Goal: Task Accomplishment & Management: Manage account settings

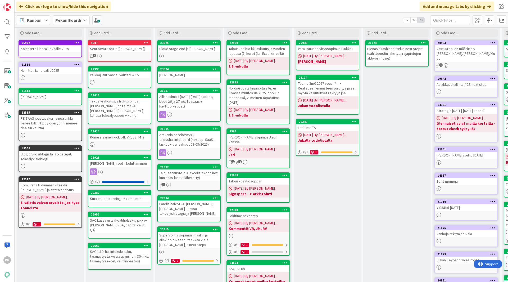
scroll to position [18, 0]
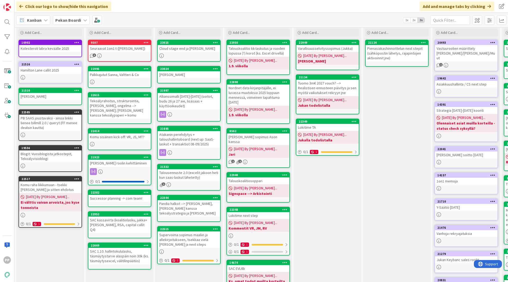
click at [189, 135] on div "Atakanin perehdytys + taloushallintoboard (next up: SaaS-laskut + transaktiot 0…" at bounding box center [189, 139] width 62 height 16
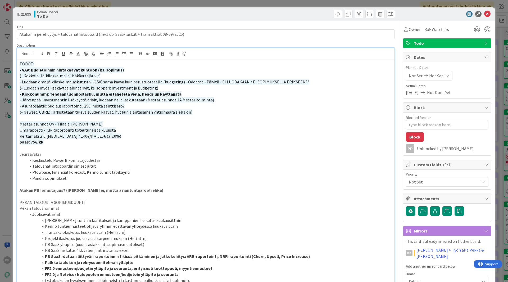
drag, startPoint x: 107, startPoint y: 75, endPoint x: 10, endPoint y: 75, distance: 97.3
click at [10, 75] on div "ID 21695 Pekan Boardi To Do Title 89 / 128 Atakanin perehdytys + taloushallinto…" at bounding box center [254, 141] width 508 height 282
click at [71, 53] on icon "button" at bounding box center [71, 52] width 3 height 1
click at [85, 87] on span "(- Luodaan myös lisäkäyttäjähintarivit, ks. soppari: Investment ja Budgeting)" at bounding box center [89, 87] width 139 height 5
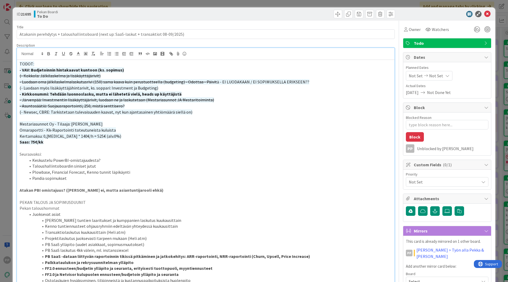
drag, startPoint x: 160, startPoint y: 88, endPoint x: 3, endPoint y: 88, distance: 157.0
click at [3, 88] on div "ID 21695 Pekan Boardi To Do Title 89 / 128 Atakanin perehdytys + taloushallinto…" at bounding box center [254, 141] width 508 height 282
click at [72, 54] on line "button" at bounding box center [70, 54] width 3 height 0
click at [106, 93] on strong "- Kirkkonummi: Tehdään luonnoslasku, mutta ei lähetetä vielä, heads up käyttäji…" at bounding box center [101, 93] width 162 height 5
click at [123, 113] on span "(- Newsec, CBRE: Tarkistetaan tulevaisuuden kaavat, nyt kun ajantasainen yhtiöm…" at bounding box center [106, 111] width 173 height 5
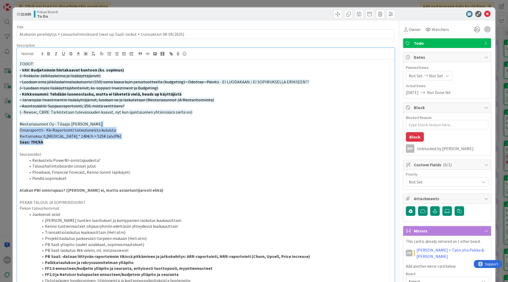
drag, startPoint x: 115, startPoint y: 126, endPoint x: 119, endPoint y: 141, distance: 15.6
click at [119, 141] on p "Saas: 75€/kk" at bounding box center [206, 142] width 372 height 6
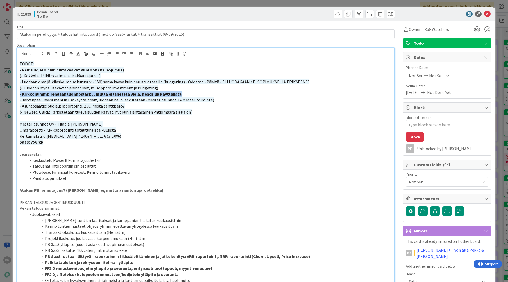
drag, startPoint x: 181, startPoint y: 94, endPoint x: 4, endPoint y: 92, distance: 176.9
click at [4, 92] on div "ID 21695 Pekan Boardi To Do Title 89 / 128 Atakanin perehdytys + taloushallinto…" at bounding box center [254, 141] width 508 height 282
click at [126, 70] on p "- VAV: Budjetoinnin hintakaavat kuntoon (ks. sopimus)" at bounding box center [206, 70] width 372 height 6
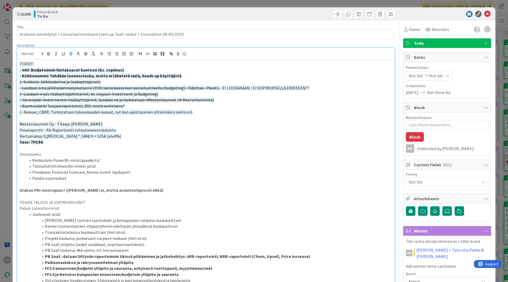
click at [178, 74] on p "- Kirkkonummi: Tehdään luonnoslasku, mutta ei lähetetä vielä, heads up käyttäji…" at bounding box center [206, 76] width 372 height 6
type textarea "x"
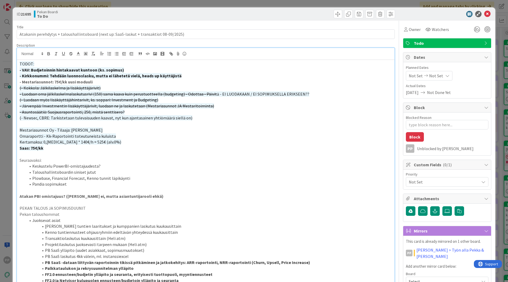
click at [160, 128] on p "Mestariasunnot Oy - Tilaaja: Hanna Pölkki" at bounding box center [206, 130] width 372 height 6
type textarea "x"
click at [195, 19] on div "ID 21695 Pekan Boardi To Do" at bounding box center [254, 13] width 482 height 13
click at [195, 4] on div "ID 21695 Pekan Boardi To Do Title 89 / 128 Atakanin perehdytys + taloushallinto…" at bounding box center [254, 141] width 508 height 282
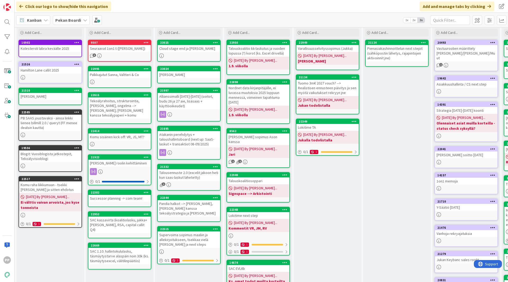
click at [195, 5] on div "Click our logo to show/hide this navigation Add and manage tabs by clicking" at bounding box center [261, 6] width 493 height 13
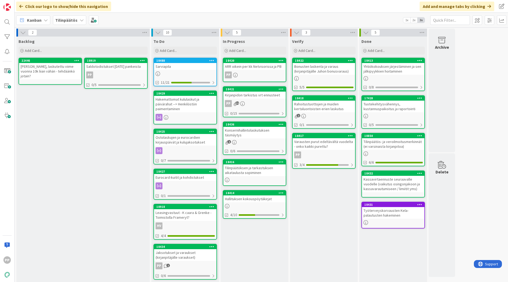
click at [73, 59] on div at bounding box center [77, 61] width 10 height 4
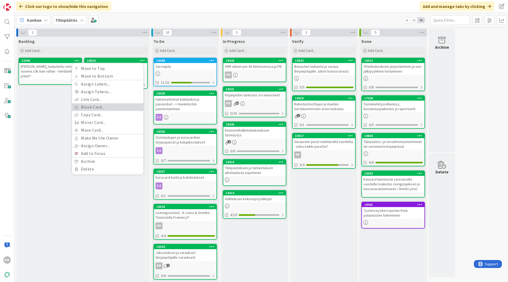
click at [100, 105] on link "Block Card..." at bounding box center [107, 107] width 71 height 8
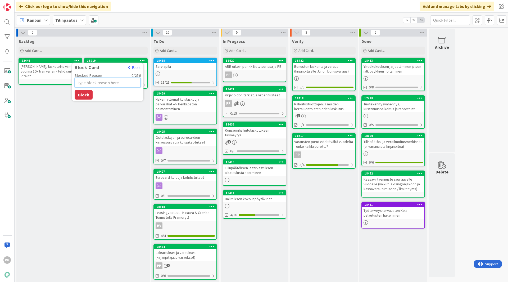
click at [101, 86] on textarea "Blocked Reason" at bounding box center [108, 83] width 66 height 10
type textarea "x"
type textarea "E"
type textarea "x"
type textarea "Ei"
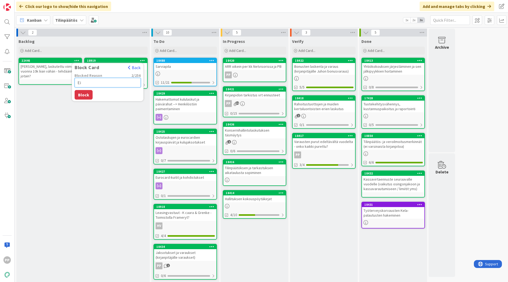
type textarea "x"
type textarea "Ei vä"
type textarea "x"
type textarea "Ei väl"
type textarea "x"
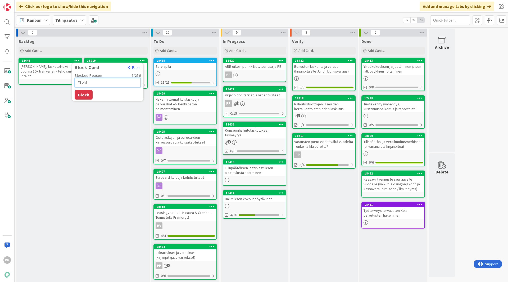
type textarea "Ei väli"
type textarea "x"
type textarea "Ei väliti"
type textarea "x"
type textarea "Ei välitil"
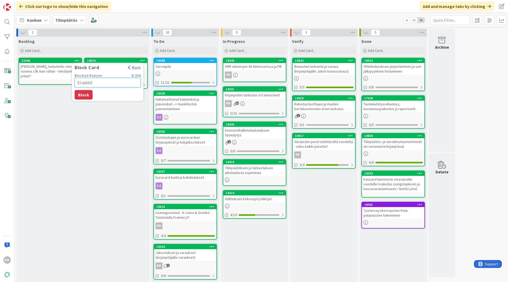
type textarea "x"
type textarea "Ei välitili"
type textarea "x"
type textarea "Ei välitilin"
type textarea "x"
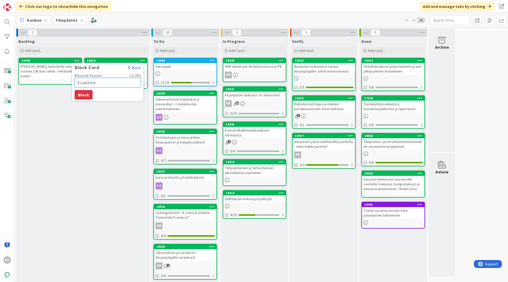
type textarea "Ei välitilinp"
type textarea "x"
type textarea "Ei välitilinpä"
type textarea "x"
type textarea "Ei välitilinpää"
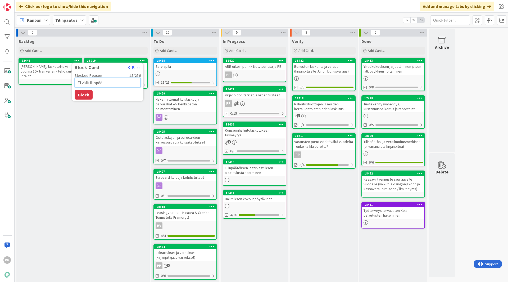
type textarea "x"
type textarea "Ei välitilinpäät"
type textarea "x"
type textarea "Ei välitilinpäätö"
type textarea "x"
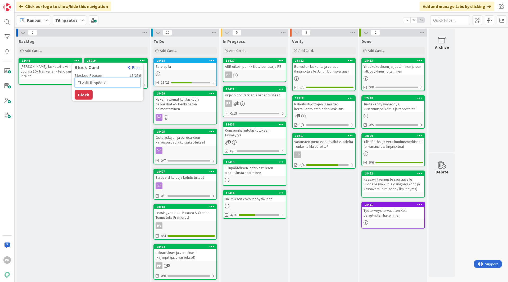
type textarea "Ei välitilinpäätök"
type textarea "x"
type textarea "Ei välitilinpäätöks"
type textarea "x"
type textarea "Ei välitilinpäätökse"
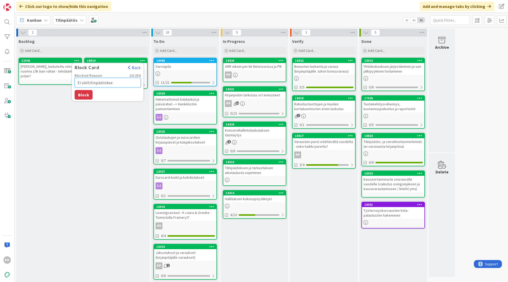
type textarea "x"
type textarea "Ei välitilinpäätöksee"
type textarea "x"
type textarea "Ei välitilinpäätökseen"
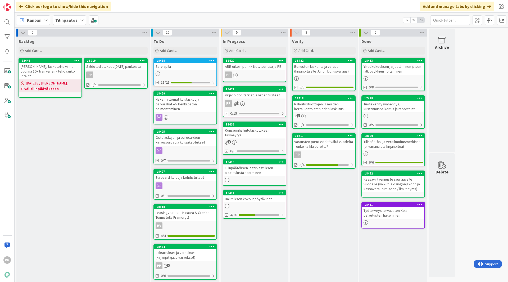
click at [114, 66] on div "Saldotodistukset [DATE] pankeista" at bounding box center [116, 66] width 62 height 7
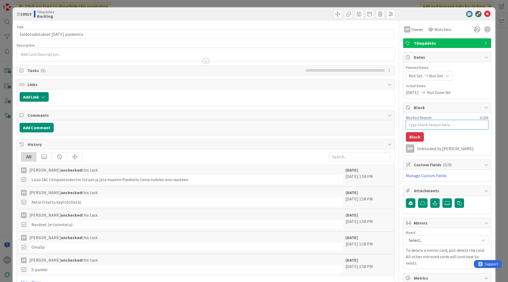
click at [425, 124] on textarea "Blocked Reason" at bounding box center [447, 125] width 82 height 10
type textarea "x"
type textarea "E"
type textarea "x"
type textarea "Ei"
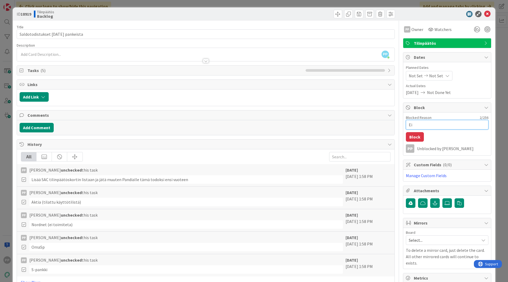
type textarea "x"
type textarea "Ei"
type textarea "x"
type textarea "Ei v"
type textarea "x"
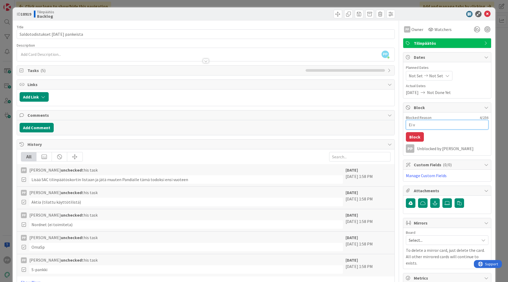
type textarea "Ei vä"
type textarea "x"
type textarea "Ei väl"
type textarea "x"
type textarea "Ei väli"
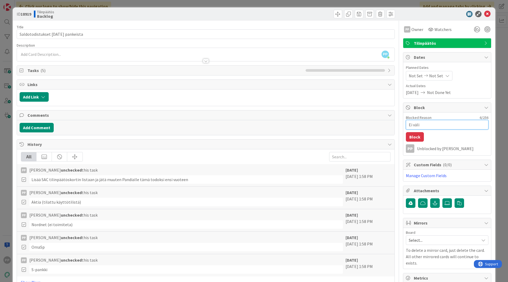
type textarea "x"
type textarea "Ei välit"
type textarea "x"
type textarea "Ei välitil"
type textarea "x"
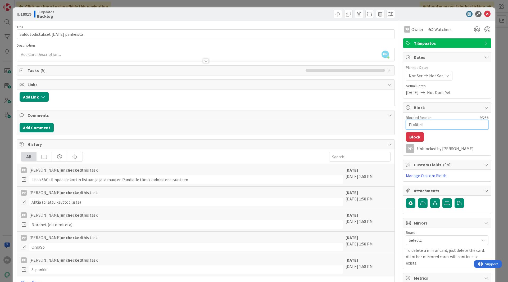
type textarea "Ei välitili"
type textarea "x"
type textarea "Ei välitilin"
type textarea "x"
type textarea "Ei välitilinp"
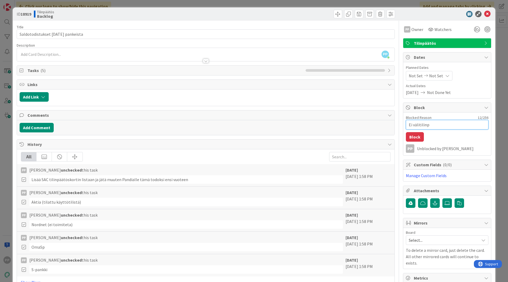
type textarea "x"
type textarea "Ei välitilinpä"
type textarea "x"
type textarea "Ei välitilinpää"
type textarea "x"
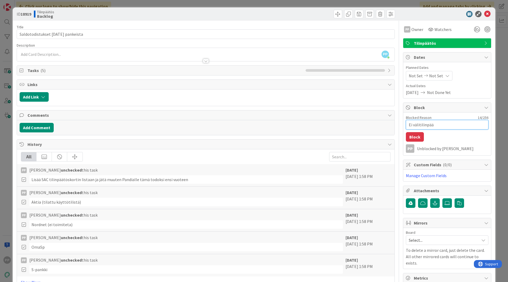
type textarea "Ei välitilinpäät"
type textarea "x"
type textarea "Ei välitilinpäätö"
type textarea "x"
type textarea "Ei välitilinpäätök"
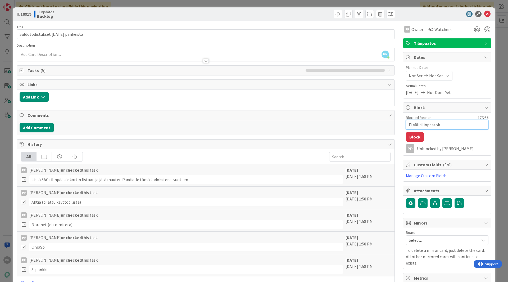
type textarea "x"
type textarea "Ei välitilinpäätöks"
type textarea "x"
type textarea "Ei välitilinpäätökse"
type textarea "x"
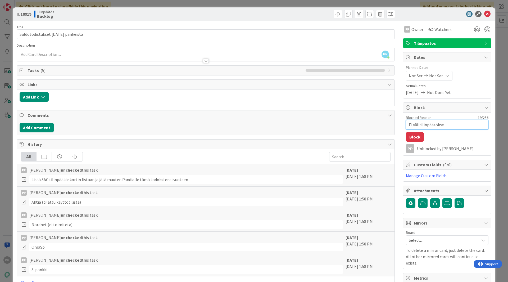
type textarea "Ei välitilinpäätöksee"
type textarea "x"
type textarea "Ei välitilinpäätökseen"
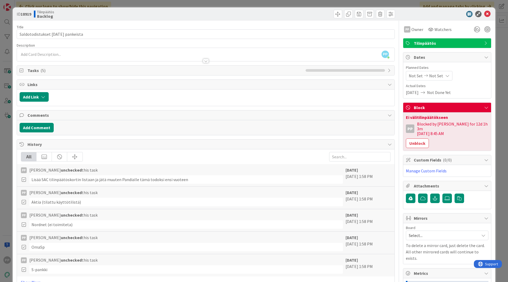
click at [500, 106] on div "ID 18919 Tilinpäätös Backlog Title 37 / 128 Saldotodistukset [DATE] pankeista D…" at bounding box center [254, 141] width 508 height 282
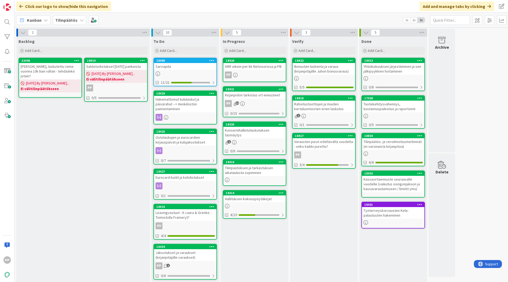
click at [110, 145] on div "Backlog Add Card... 18919 Saldotodistukset [DATE] pankeista [DATE] By [PERSON_N…" at bounding box center [82, 212] width 133 height 352
click at [114, 66] on div "Saldotodistukset [DATE] pankeista" at bounding box center [116, 66] width 62 height 7
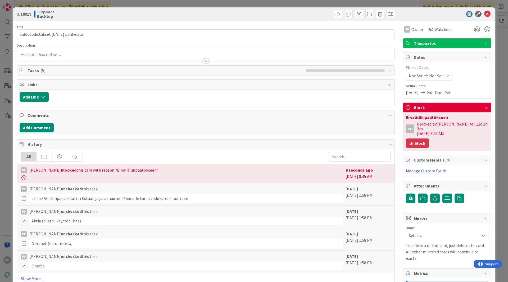
click at [413, 140] on button "Unblock" at bounding box center [417, 143] width 23 height 10
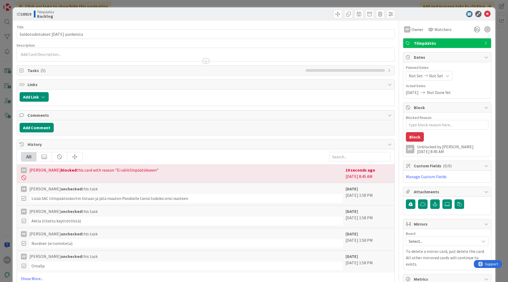
click at [494, 135] on div "ID 18919 Tilinpäätös Backlog Title 37 / 128 Saldotodistukset [DATE] pankeista D…" at bounding box center [254, 141] width 508 height 282
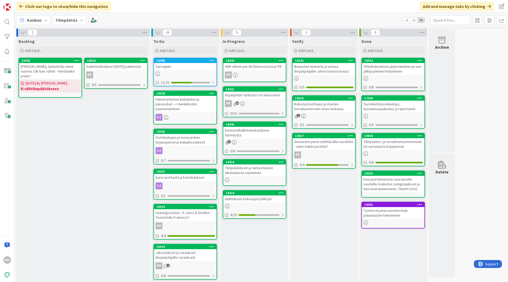
click at [56, 70] on div "[PERSON_NAME], laskutettu viime vuonna 10k liian vähän - tehdäänkö jotain?" at bounding box center [50, 71] width 62 height 16
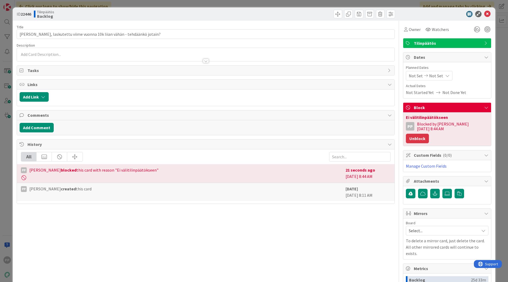
click at [429, 134] on button "Unblock" at bounding box center [417, 139] width 23 height 10
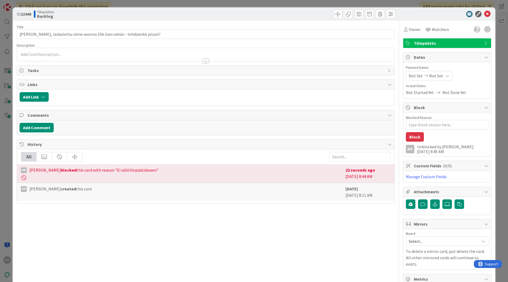
click at [502, 128] on div "ID 22446 Tilinpäätös Backlog Title 73 / 128 [PERSON_NAME], laskutettu viime vuo…" at bounding box center [254, 141] width 508 height 282
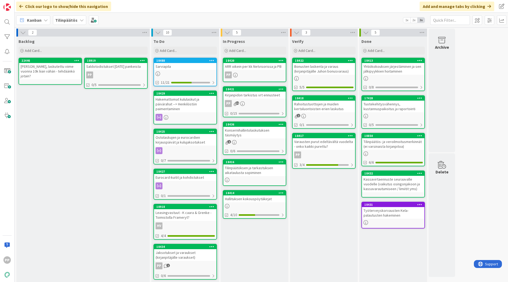
click at [309, 108] on div "Rahoitustuottojen ja muiden kertaluontoisten erien laskutus" at bounding box center [323, 106] width 62 height 12
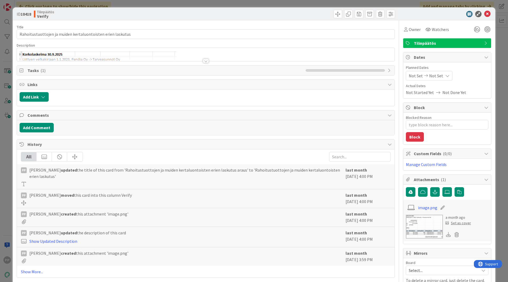
click at [176, 61] on div at bounding box center [206, 59] width 378 height 6
click at [179, 56] on div at bounding box center [205, 59] width 377 height 6
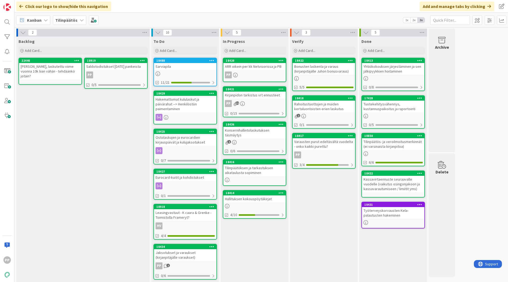
click at [334, 148] on div "Varausten purut edeltävältä vuodelta - onko kaikki purettu?" at bounding box center [323, 144] width 62 height 12
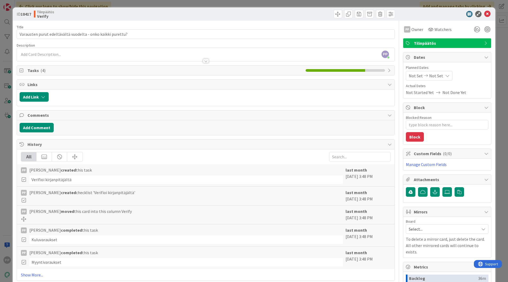
click at [153, 68] on span "Tasks ( 4 )" at bounding box center [164, 70] width 275 height 6
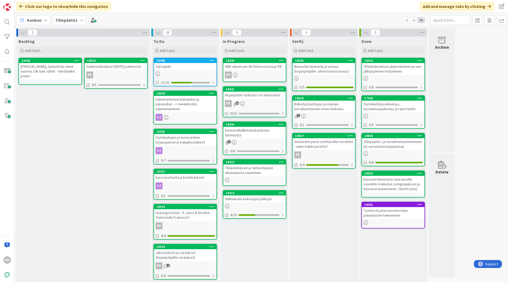
click at [324, 219] on div "Verify Add Card... 18422 Bonusten laskenta ja varaus (kirjanpitäjälle Juhon bon…" at bounding box center [324, 212] width 68 height 352
click at [259, 131] on div "Konsernihallintolaskutuksen täsmäytys" at bounding box center [254, 133] width 62 height 12
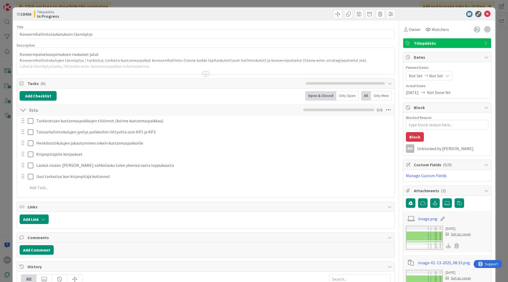
click at [164, 65] on div at bounding box center [205, 67] width 377 height 13
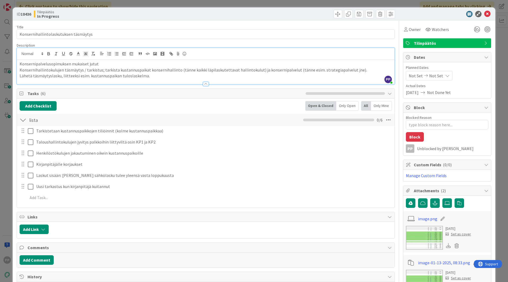
click at [192, 67] on p "Konsernihallintokulujen täsmäytys / tarkistus; tarkista kustannuspaikat konsern…" at bounding box center [206, 70] width 372 height 6
click at [200, 40] on div "Title 37 / 128 Konsernihallintolaskutuksen täsmäytys Description PP [PERSON_NAM…" at bounding box center [206, 239] width 378 height 437
click at [206, 27] on div "Title 37 / 128" at bounding box center [206, 27] width 378 height 5
click at [213, 5] on div "ID 18436 Tilinpäätös In Progress Title 37 / 128 Konsernihallintolaskutuksen täs…" at bounding box center [254, 141] width 508 height 282
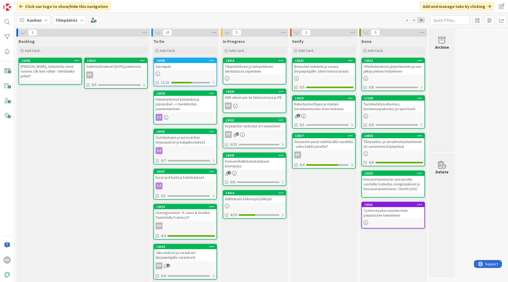
click at [254, 242] on div "In Progress Add Card... 18416 Tilinpäätöksen ja tarkastuksen aikataulusta sopim…" at bounding box center [254, 212] width 68 height 352
click at [260, 200] on div "Hallituksen kokouspöytäkirjat" at bounding box center [254, 198] width 62 height 7
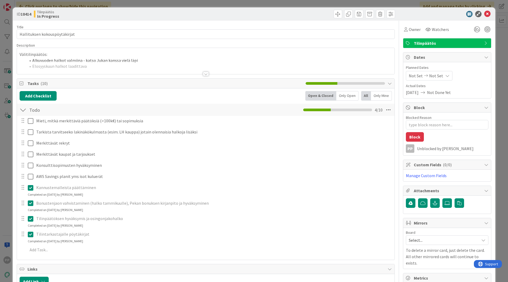
click at [92, 66] on div at bounding box center [205, 67] width 377 height 13
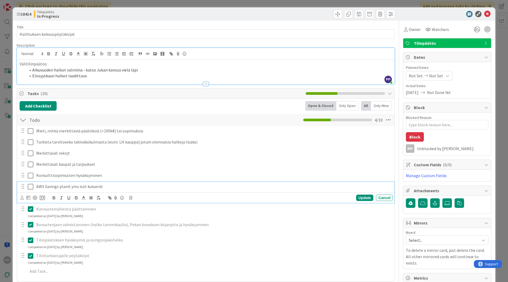
click at [30, 186] on icon at bounding box center [32, 186] width 8 height 6
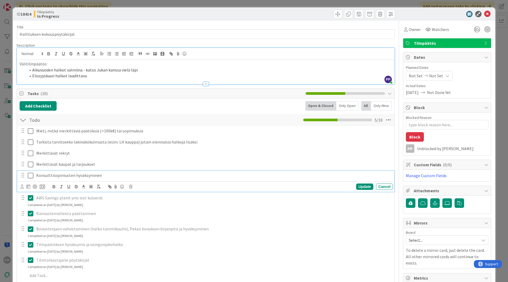
click at [31, 175] on icon at bounding box center [32, 175] width 8 height 6
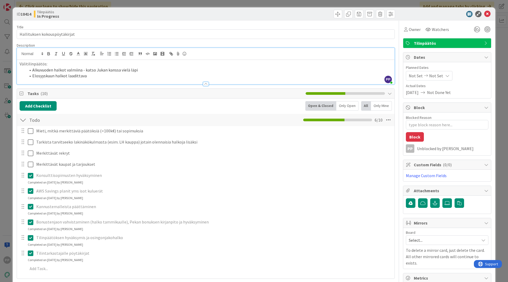
type textarea "x"
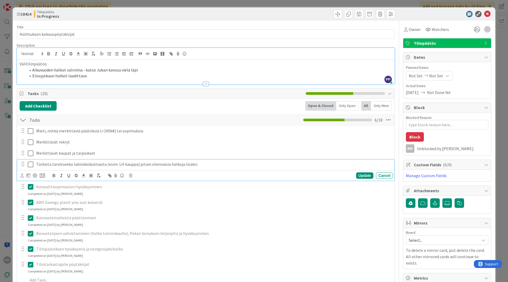
click at [196, 162] on p "Tarkista tarvitseeko lakinäkökulmasta (esim. LH kauppa) jotain olennaisia halko…" at bounding box center [213, 164] width 354 height 6
click at [235, 175] on div "Update Cancel" at bounding box center [206, 175] width 372 height 7
click at [362, 177] on div "Update" at bounding box center [364, 175] width 17 height 6
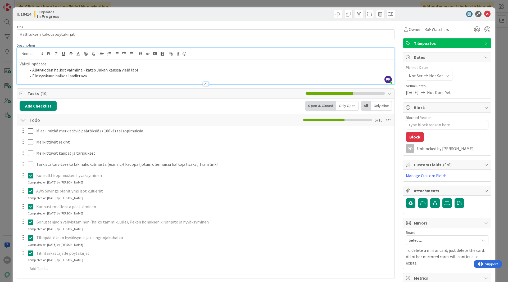
click at [108, 44] on div "Description" at bounding box center [206, 45] width 378 height 5
click at [119, 22] on div "Title 29 / 128 Hallituksen kokouspöytäkirjat Description PP [PERSON_NAME] just …" at bounding box center [206, 253] width 378 height 465
click at [127, 4] on div "ID 18414 Tilinpäätös In Progress Title 29 / 128 Hallituksen kokouspöytäkirjat D…" at bounding box center [254, 141] width 508 height 282
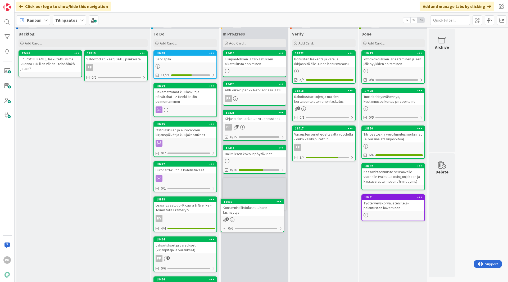
scroll to position [8, 0]
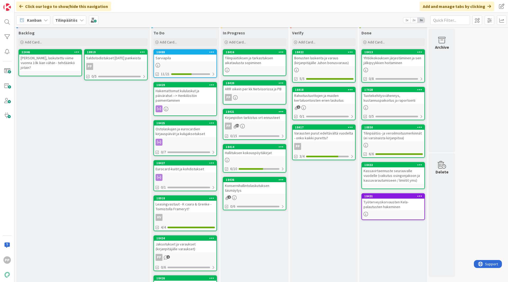
click at [260, 236] on div "In Progress Add Card... 18416 Tilinpäätöksen ja tarkastuksen aikataulusta sopim…" at bounding box center [254, 204] width 68 height 352
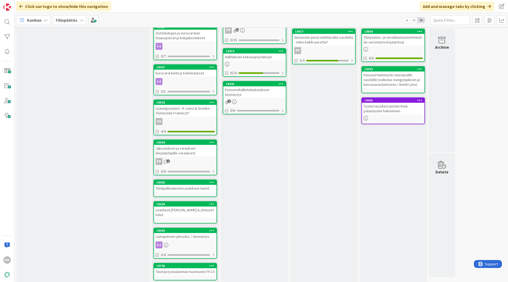
scroll to position [105, 0]
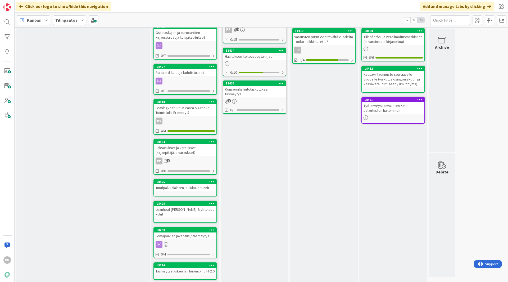
click at [241, 203] on div "In Progress Add Card... 18416 Tilinpäätöksen ja tarkastuksen aikataulusta sopim…" at bounding box center [254, 108] width 68 height 352
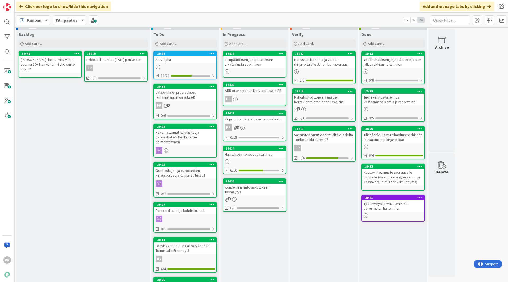
scroll to position [7, 0]
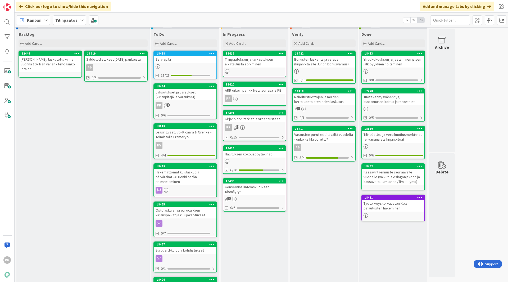
click at [254, 245] on div "In Progress Add Card... 18416 Tilinpäätöksen ja tarkastuksen aikataulusta sopim…" at bounding box center [254, 205] width 68 height 352
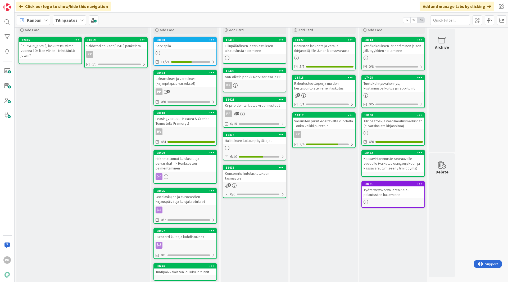
scroll to position [22, 0]
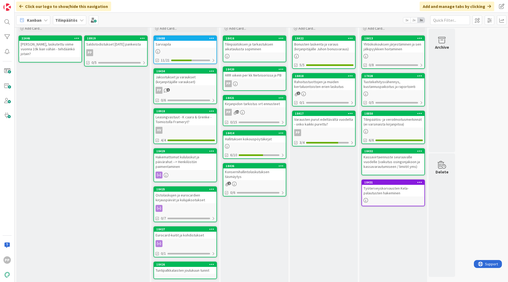
click at [196, 43] on div "Sarviapila" at bounding box center [185, 44] width 62 height 7
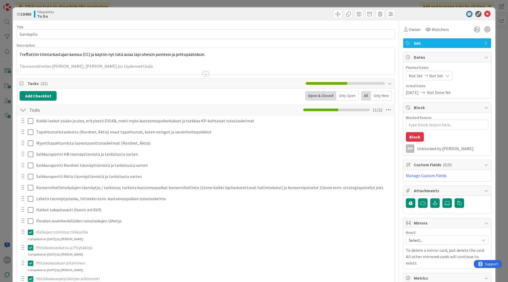
type textarea "x"
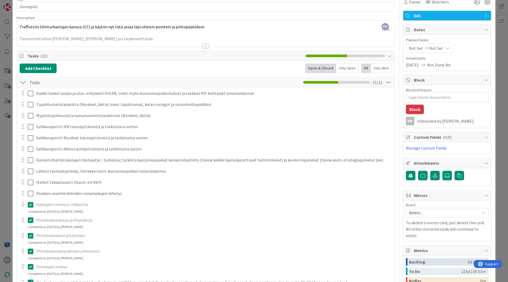
scroll to position [62, 0]
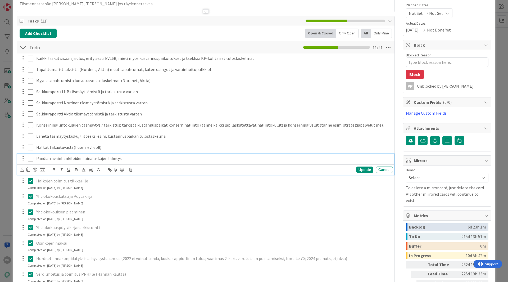
click at [123, 158] on p "Pandian avainhenkilöiden lainalaskujen lähetys" at bounding box center [213, 158] width 354 height 6
click at [151, 171] on div "Update Cancel" at bounding box center [206, 169] width 372 height 7
click at [155, 185] on div "Halkojen toimitus tilkkarille" at bounding box center [213, 180] width 359 height 9
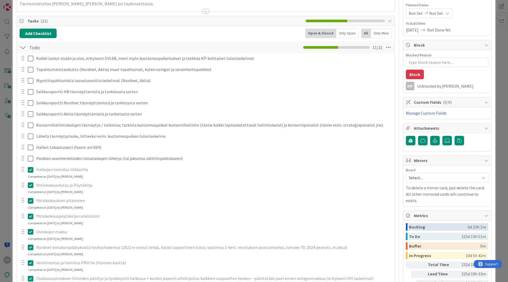
click at [9, 151] on div "ID 18488 Tilinpäätös To Do Title 10 / 128 Sarviapila Description 16,176 / 30,00…" at bounding box center [254, 141] width 508 height 282
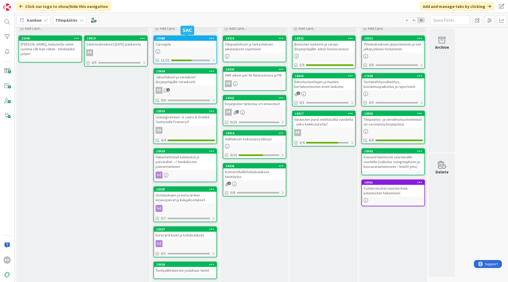
click at [170, 38] on div "18488" at bounding box center [186, 38] width 60 height 4
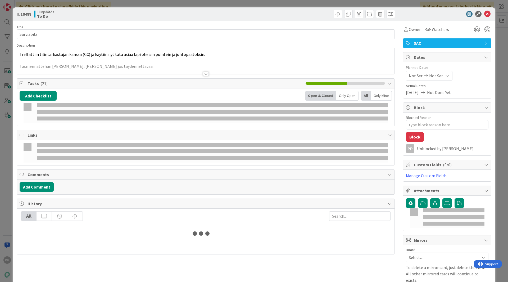
click at [119, 58] on p at bounding box center [206, 60] width 372 height 6
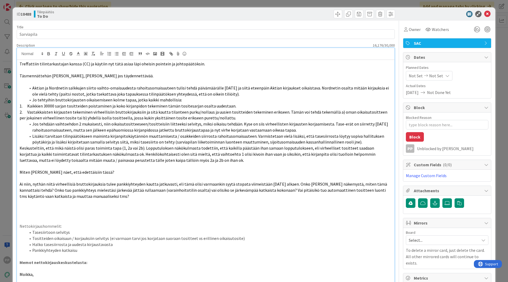
click at [20, 63] on span "Treffattiin tilintarkastajan kanssa (CC) ja käytiin nyt tätä asiaa läpi oheisin…" at bounding box center [112, 63] width 185 height 5
click at [8, 91] on div "ID 18488 Tilinpäätös To Do Title 10 / 128 Sarviapila Description 16,176 / 30,00…" at bounding box center [254, 141] width 508 height 282
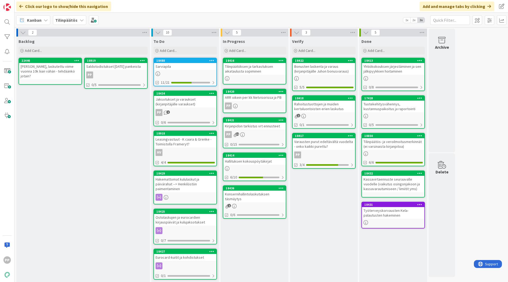
click at [184, 64] on div "Sarviapila" at bounding box center [185, 66] width 62 height 7
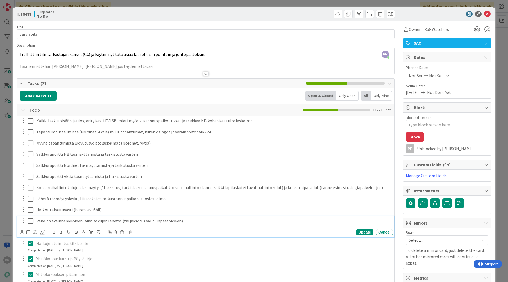
click at [29, 222] on icon at bounding box center [32, 221] width 8 height 6
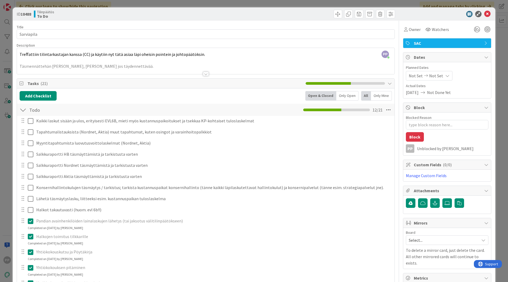
click at [9, 212] on div "ID 18488 Tilinpäätös To Do Title 10 / 128 Sarviapila Description 16,176 / 30,00…" at bounding box center [254, 141] width 508 height 282
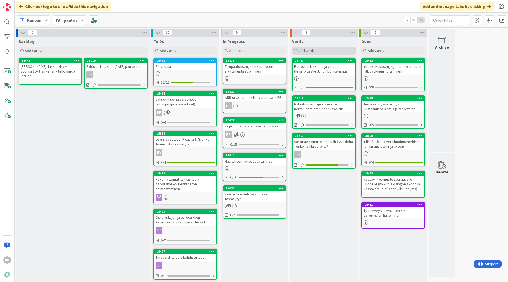
click at [305, 51] on span "Add Card..." at bounding box center [306, 50] width 17 height 5
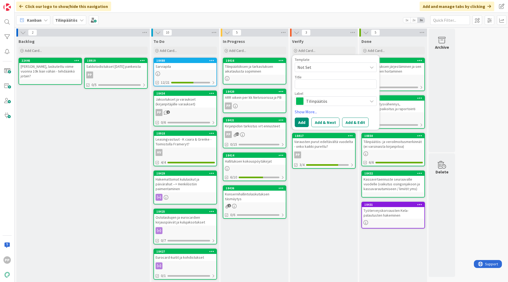
type textarea "x"
type textarea "S"
type textarea "x"
type textarea "SAC"
type textarea "x"
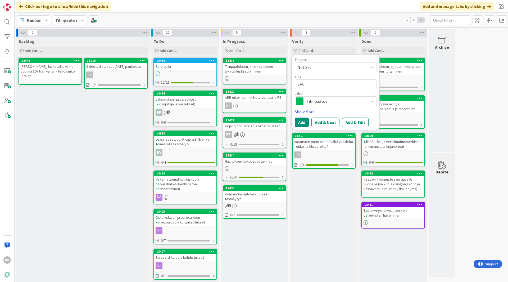
type textarea "SAC k"
type textarea "x"
type textarea "SAC ko"
type textarea "x"
type textarea "SAC kor"
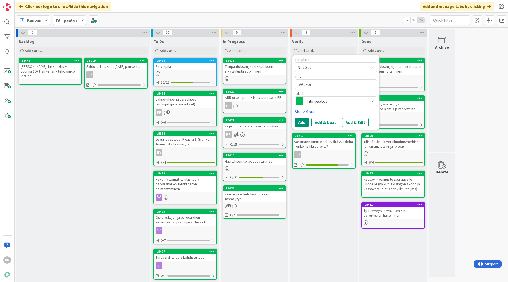
type textarea "x"
type textarea "SAC korko"
type textarea "x"
type textarea "SAC korkoj"
type textarea "x"
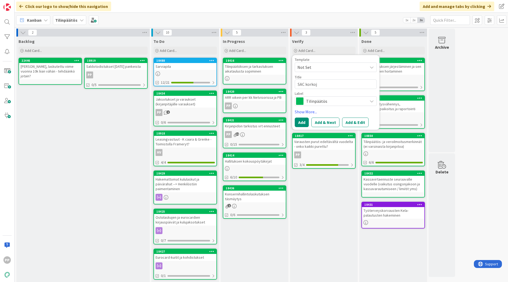
type textarea "SAC korkoja"
type textarea "x"
type textarea "SAC korkojak"
type textarea "x"
type textarea "SAC korkojaks"
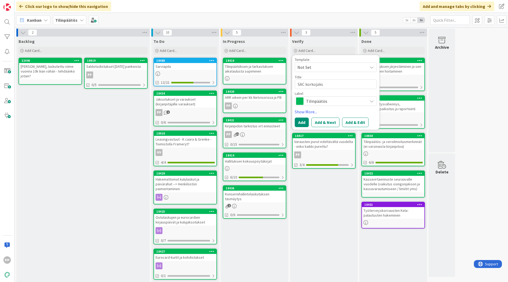
type textarea "x"
type textarea "SAC korkojaksot"
type textarea "x"
type textarea "SAC korkojaksotu"
type textarea "x"
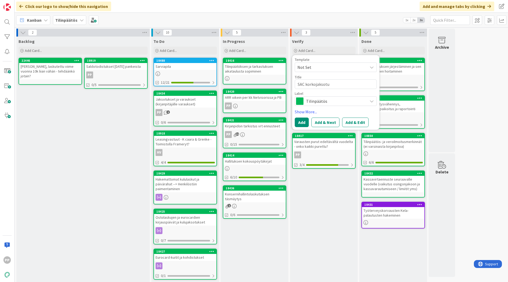
type textarea "SAC korkojaksotus"
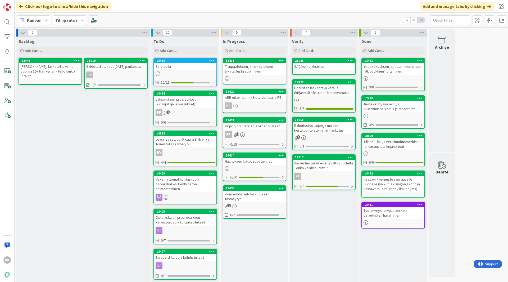
click at [311, 70] on div "SAC korkojaksotus" at bounding box center [323, 66] width 62 height 7
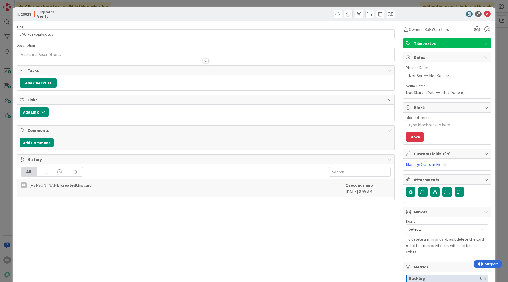
click at [95, 59] on div at bounding box center [205, 59] width 377 height 6
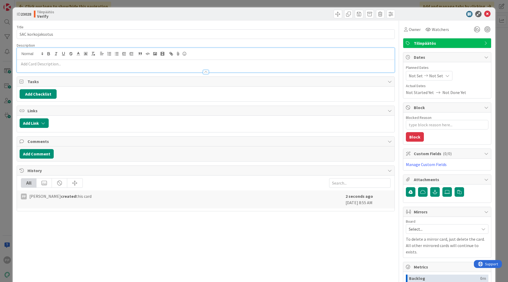
click at [60, 64] on p at bounding box center [206, 64] width 372 height 6
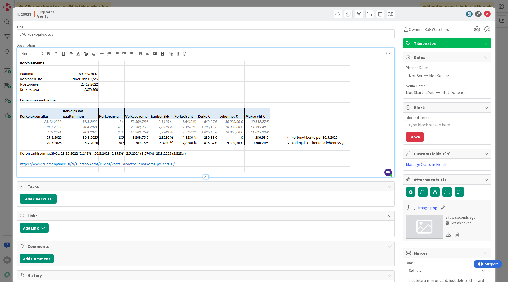
type textarea "x"
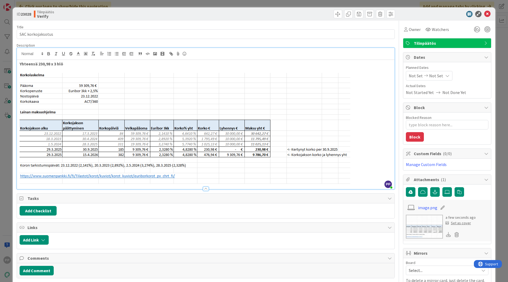
click at [191, 26] on div "Title 17 / 128" at bounding box center [206, 27] width 378 height 5
click at [194, 4] on div "ID 23028 Tilinpäätös Verify Title 17 / 128 SAC korkojaksotus Description PP [PE…" at bounding box center [254, 141] width 508 height 282
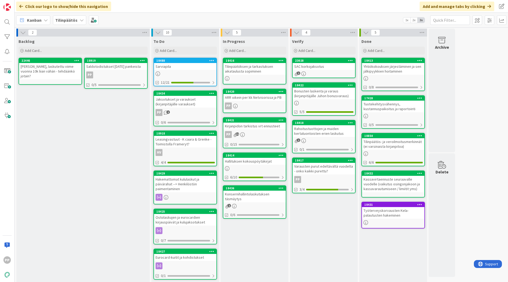
click at [352, 59] on icon at bounding box center [350, 60] width 5 height 4
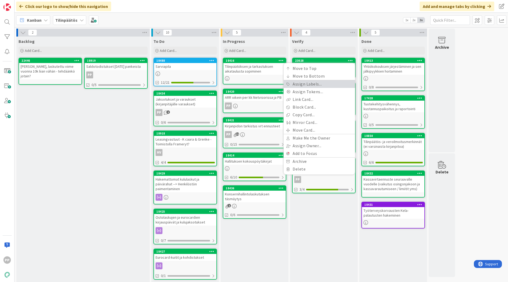
click at [329, 83] on link "Assign Labels..." at bounding box center [318, 84] width 71 height 8
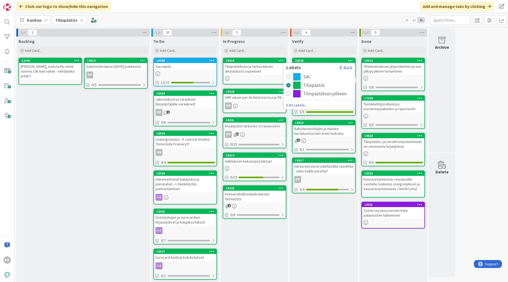
click at [317, 78] on div "SAC" at bounding box center [322, 76] width 59 height 7
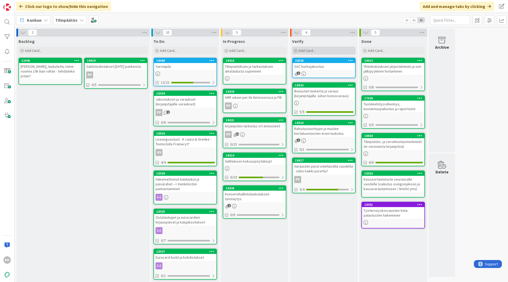
click at [321, 52] on div "Add Card..." at bounding box center [323, 51] width 63 height 8
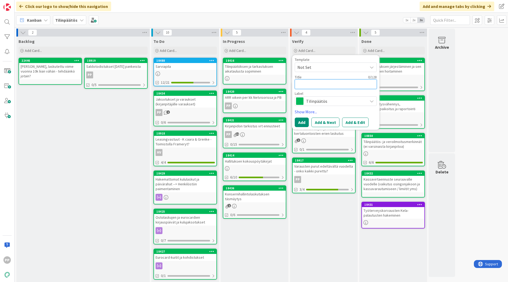
type textarea "x"
type textarea "N"
type textarea "x"
type textarea "No"
type textarea "x"
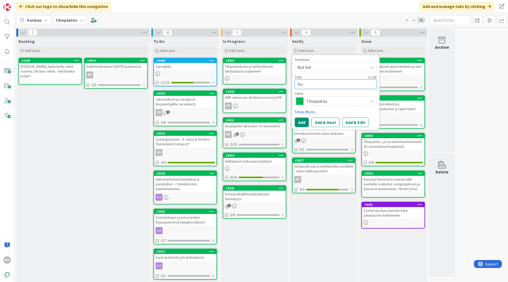
type textarea "Nor"
type textarea "x"
type textarea "Nord"
type textarea "x"
type textarea "Nordn"
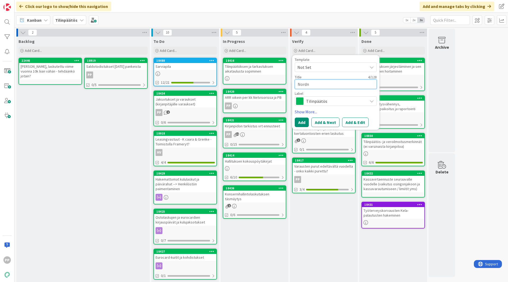
type textarea "x"
type textarea "Nordne"
type textarea "x"
type textarea "Nordnet"
type textarea "x"
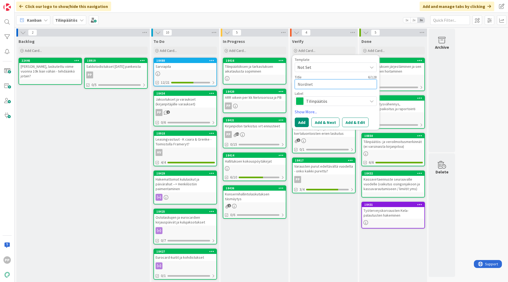
type textarea "Nordnet l"
type textarea "x"
type textarea "Nordnet lo"
type textarea "x"
type textarea "Nordnet lop"
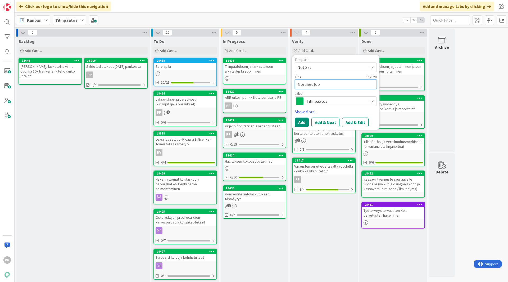
type textarea "x"
type textarea "Nordnet lopu"
type textarea "x"
type textarea "Nordnet lopul"
type textarea "x"
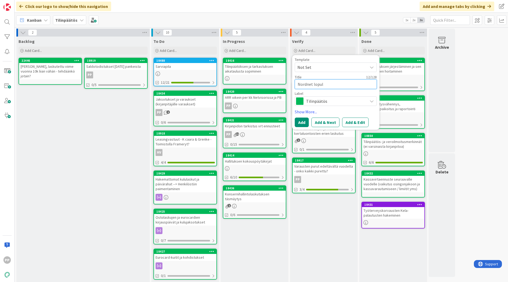
type textarea "Nordnet lopull"
type textarea "x"
type textarea "Nordnet lopulli"
type textarea "x"
type textarea "Nordnet lopullin"
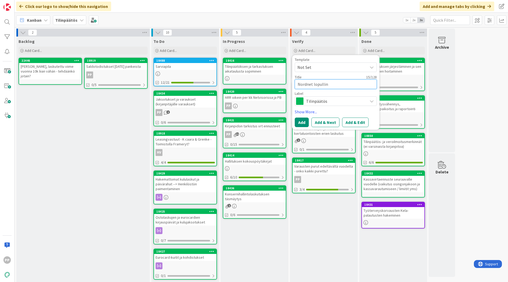
type textarea "x"
type textarea "Nordnet lopulline"
type textarea "x"
type textarea "Nordnet lopullinen"
type textarea "x"
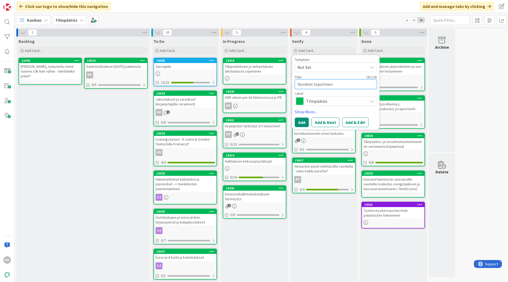
type textarea "Nordnet lopullinen"
type textarea "x"
type textarea "Nordnet lopullinen s"
type textarea "x"
type textarea "Nordnet lopullinen se"
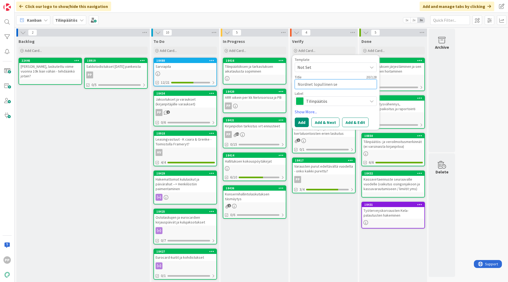
type textarea "x"
type textarea "Nordnet lopullinen set"
type textarea "x"
type textarea "Nordnet lopullinen sett"
type textarea "x"
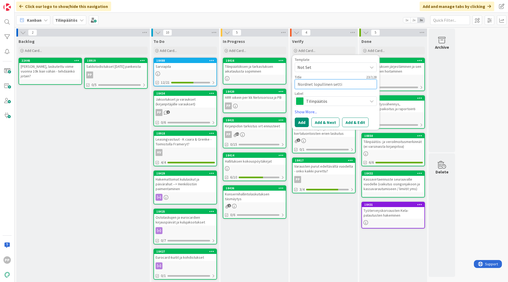
type textarea "Nordnet lopullinen setti"
type textarea "x"
type textarea "Nordnet lopullinen setti u"
type textarea "x"
type textarea "Nordnet lopullinen setti ul"
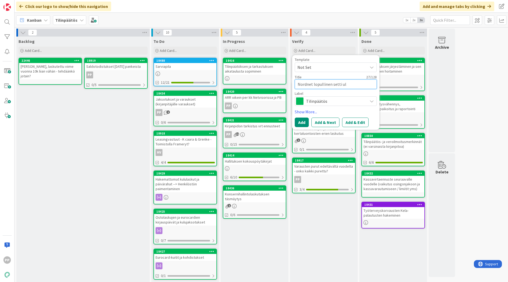
type textarea "x"
type textarea "Nordnet lopullinen setti [MEDICAL_DATA]"
type textarea "x"
type textarea "Nordnet lopullinen setti ulos"
click at [305, 118] on button "Add" at bounding box center [302, 122] width 14 height 10
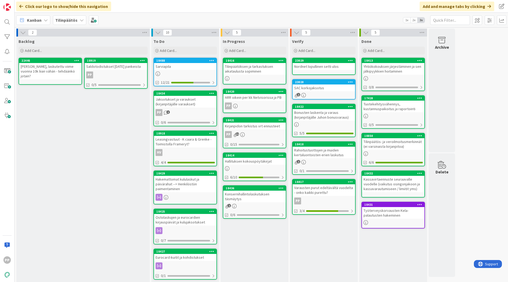
click at [342, 64] on div "Nordnet lopullinen setti ulos" at bounding box center [323, 66] width 62 height 7
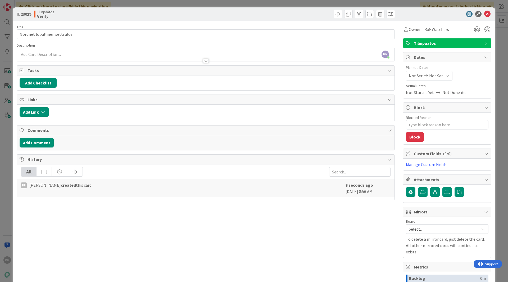
click at [435, 41] on span "Tilinpäätös" at bounding box center [447, 43] width 68 height 6
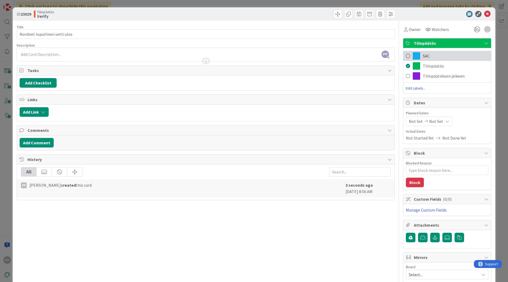
click at [416, 55] on span at bounding box center [415, 55] width 7 height 7
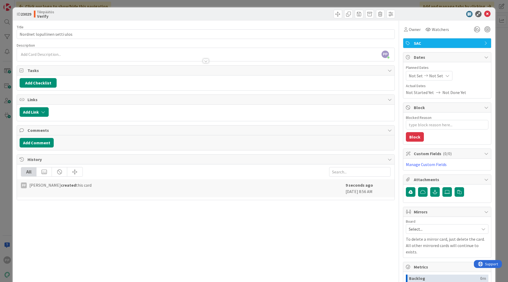
click at [212, 18] on div at bounding box center [301, 14] width 188 height 8
click at [210, 6] on div "ID 23029 Tilinpäätös Verify Title 29 / 128 Nordnet lopullinen setti ulos Descri…" at bounding box center [254, 141] width 508 height 282
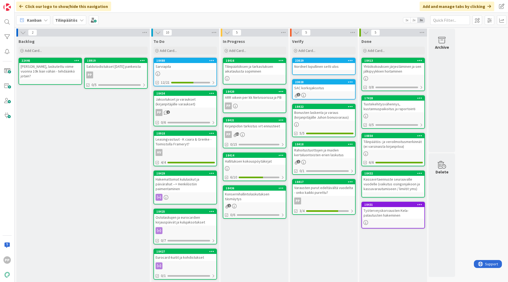
click at [86, 183] on div "Backlog Add Card... 18919 Saldotodistukset [DATE] pankeista PP 0/5 22446 Block …" at bounding box center [82, 212] width 133 height 352
click at [179, 68] on div "Sarviapila" at bounding box center [185, 66] width 62 height 7
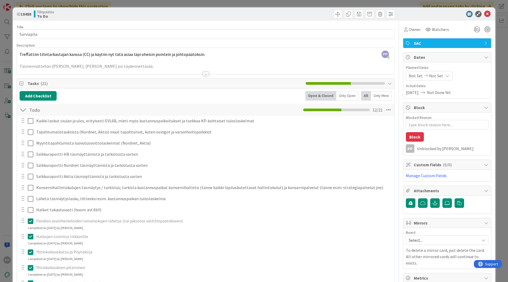
click at [183, 18] on div "Tilinpäätös To Do" at bounding box center [119, 14] width 171 height 8
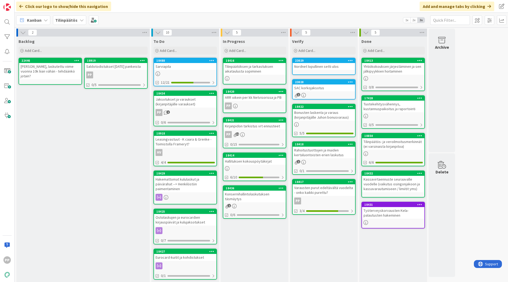
click at [180, 66] on div "Sarviapila" at bounding box center [185, 66] width 62 height 7
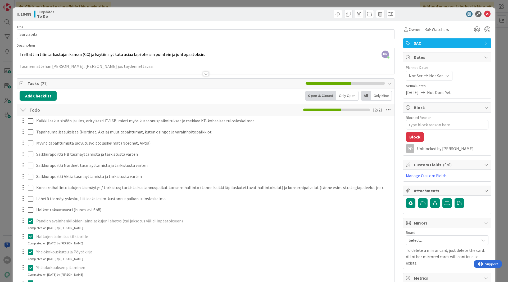
click at [3, 135] on div "ID 18488 Tilinpäätös To Do Title 10 / 128 Sarviapila Description 16,176 / 30,00…" at bounding box center [254, 141] width 508 height 282
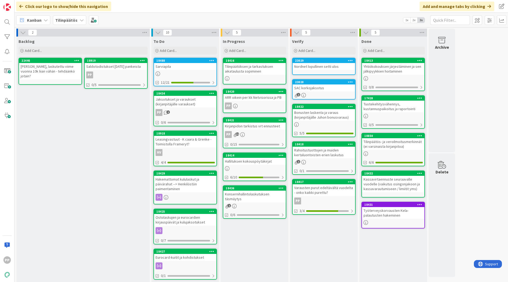
click at [252, 244] on div "In Progress Add Card... 18416 Tilinpäätöksen ja tarkastuksen aikataulusta sopim…" at bounding box center [254, 212] width 68 height 352
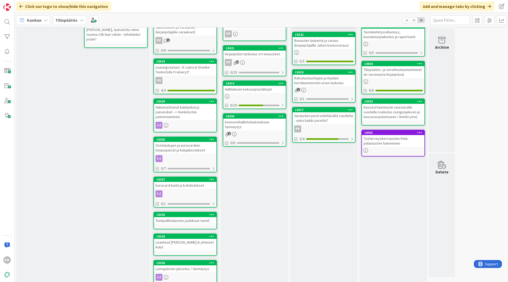
scroll to position [83, 0]
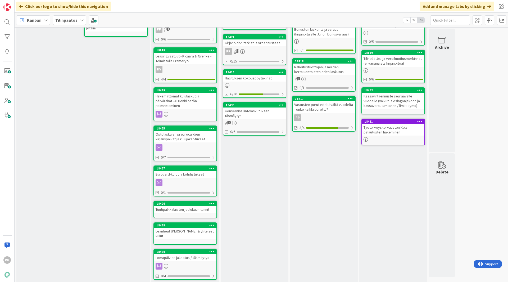
click at [212, 249] on icon at bounding box center [211, 251] width 5 height 4
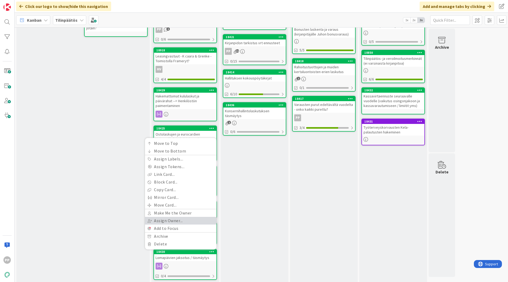
click at [192, 217] on link "Assign Owner..." at bounding box center [180, 221] width 71 height 8
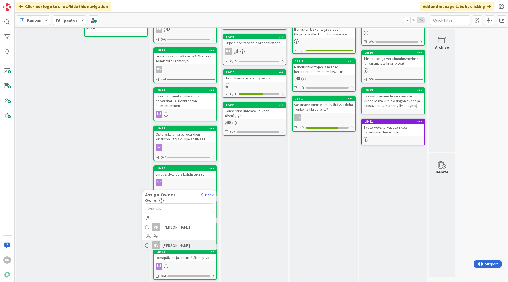
click at [180, 241] on span "[PERSON_NAME]" at bounding box center [176, 245] width 27 height 8
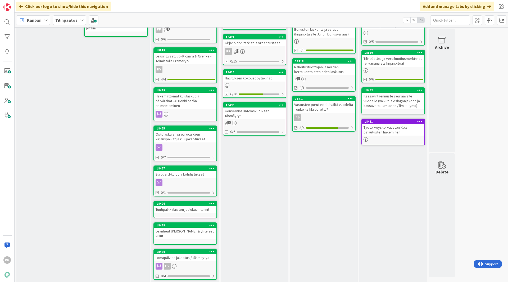
click at [212, 225] on icon at bounding box center [211, 225] width 5 height 4
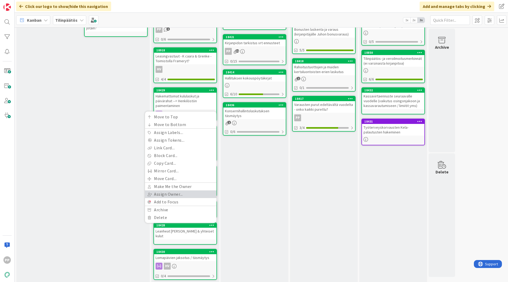
click at [202, 191] on link "Assign Owner..." at bounding box center [180, 194] width 71 height 8
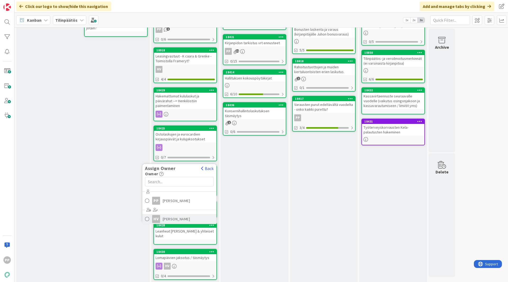
click at [188, 216] on link "HV [PERSON_NAME]" at bounding box center [179, 219] width 74 height 10
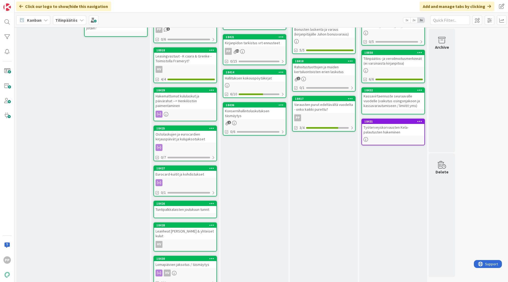
click at [213, 203] on icon at bounding box center [211, 203] width 5 height 4
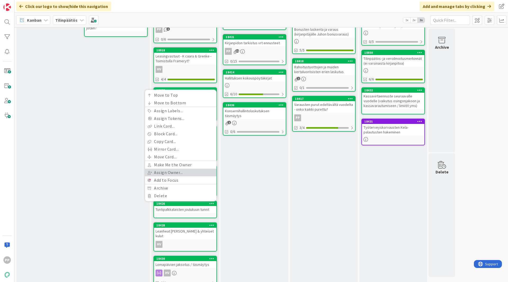
click at [199, 173] on link "Assign Owner..." at bounding box center [180, 172] width 71 height 8
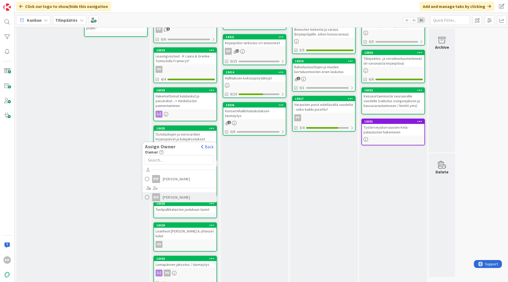
click at [181, 193] on link "HV [PERSON_NAME]" at bounding box center [179, 197] width 74 height 10
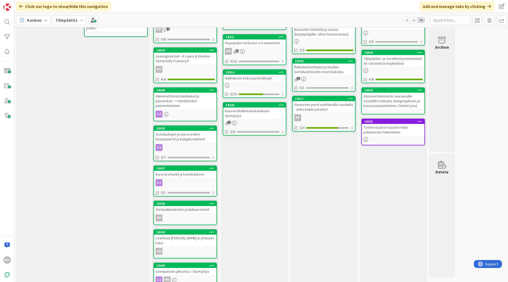
click at [212, 168] on icon at bounding box center [211, 168] width 5 height 4
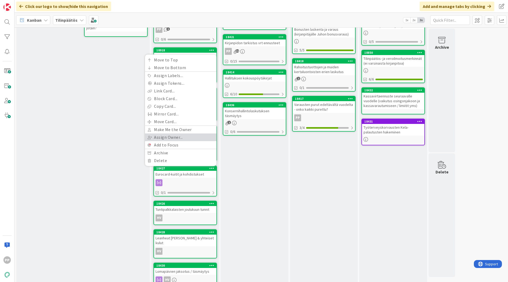
click at [197, 138] on link "Assign Owner..." at bounding box center [180, 137] width 71 height 8
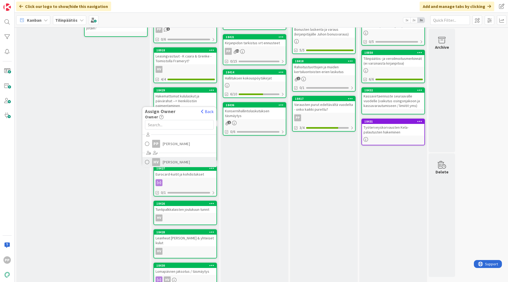
click at [177, 160] on span "[PERSON_NAME]" at bounding box center [176, 162] width 27 height 8
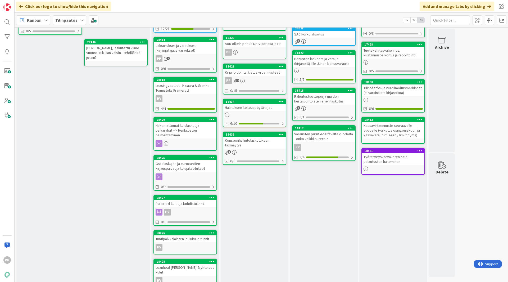
scroll to position [53, 0]
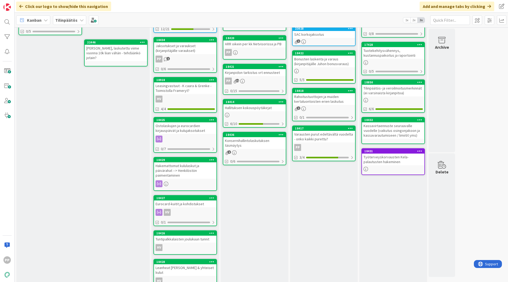
click at [213, 160] on icon at bounding box center [211, 160] width 5 height 4
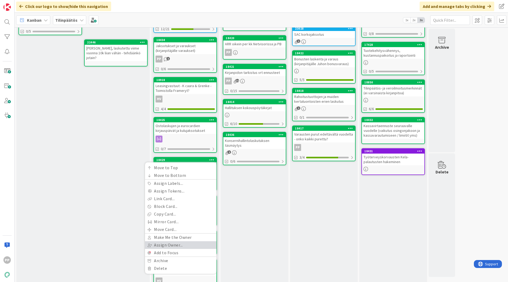
click at [194, 242] on link "Assign Owner..." at bounding box center [180, 245] width 71 height 8
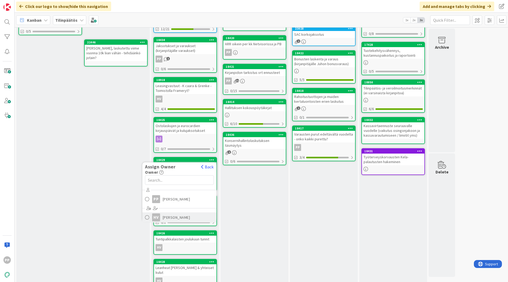
click at [178, 215] on span "[PERSON_NAME]" at bounding box center [176, 217] width 27 height 8
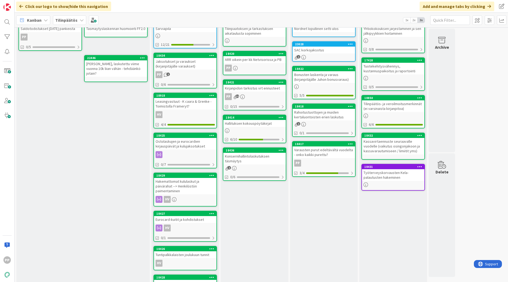
scroll to position [0, 0]
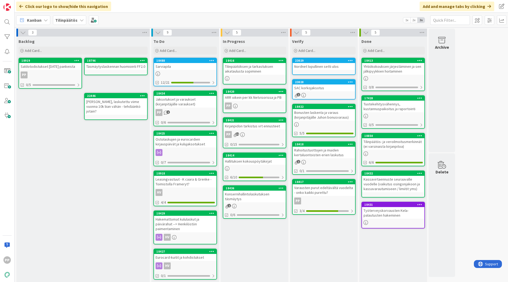
click at [204, 181] on div "Leasingvastuut - K caara & Grenke - Toimistolla Frameryt?" at bounding box center [185, 182] width 62 height 12
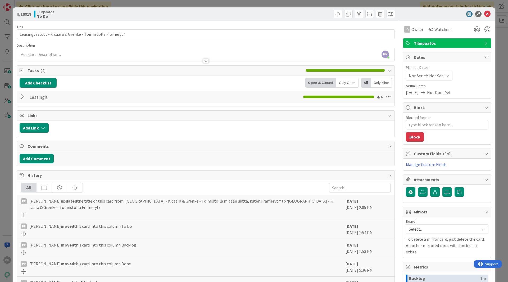
click at [22, 95] on div at bounding box center [23, 97] width 7 height 10
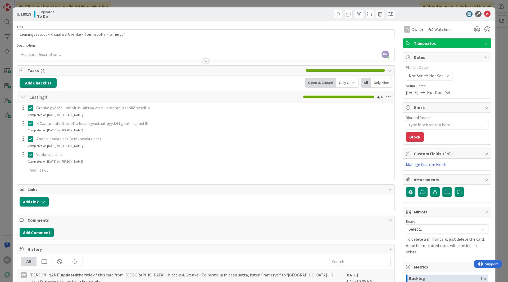
click at [30, 109] on icon at bounding box center [32, 108] width 8 height 6
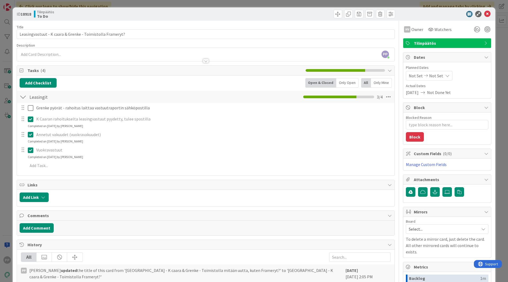
click at [30, 127] on div "K Caaran rahoitukselta leasingvastuut pyydetty, tulee spostilla Update Cancel C…" at bounding box center [205, 121] width 377 height 14
click at [30, 136] on icon at bounding box center [32, 134] width 8 height 6
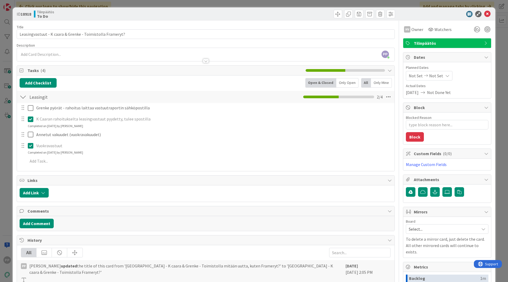
click at [30, 156] on div "Grenke pyörät - rahoitus laittaa vastuutraportin sähköpostilla Update Cancel K …" at bounding box center [206, 135] width 372 height 65
click at [30, 148] on icon at bounding box center [32, 145] width 8 height 6
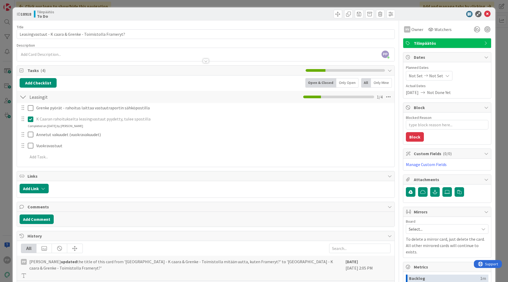
click at [30, 120] on icon at bounding box center [32, 119] width 8 height 6
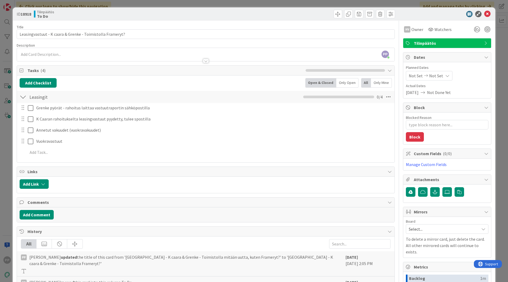
click at [81, 85] on div "Add Checklist Open & Closed Only Open All Only Mine" at bounding box center [206, 83] width 372 height 10
click at [90, 63] on div "Title 57 / 128 Leasingvastuut - K caara & Grenke - Toimistolla Frameryt? Descri…" at bounding box center [206, 194] width 378 height 346
click at [94, 20] on div "ID 18918 Tilinpäätös To Do" at bounding box center [254, 13] width 482 height 13
click at [107, 4] on div "ID 18918 Tilinpäätös To Do Title 57 / 128 Leasingvastuut - K caara & Grenke - T…" at bounding box center [254, 141] width 508 height 282
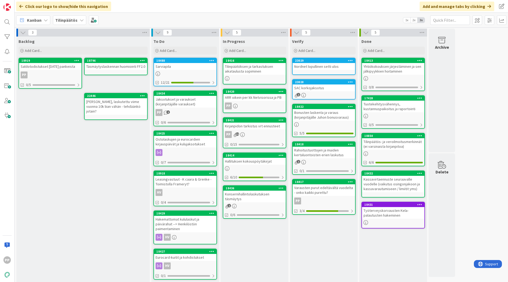
click at [212, 172] on icon at bounding box center [211, 173] width 5 height 4
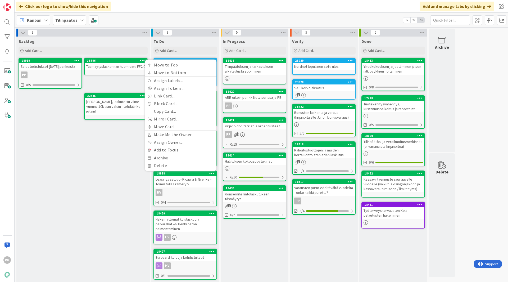
click at [212, 172] on icon at bounding box center [211, 173] width 5 height 4
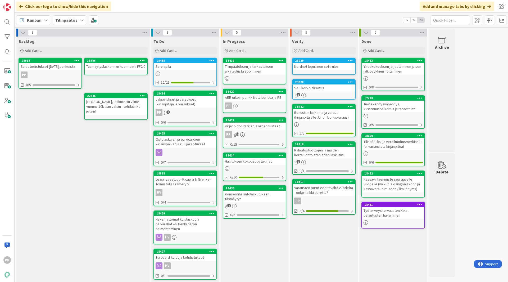
click at [184, 66] on div "Sarviapila" at bounding box center [185, 66] width 62 height 7
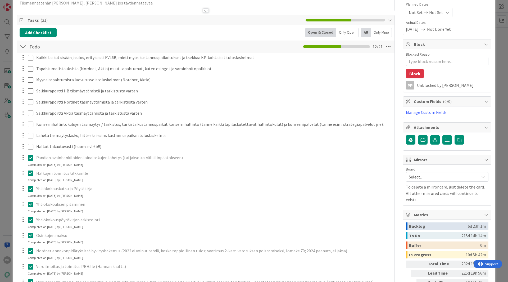
scroll to position [63, 0]
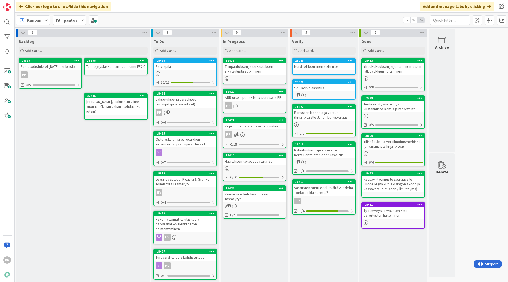
click at [125, 157] on div "Backlog Add Card... 18796 Täsmäytyslaskennan huomiointi FF2.0 18919 Saldotodist…" at bounding box center [82, 208] width 133 height 344
click at [267, 195] on div "Konsernihallintolaskutuksen täsmäytys" at bounding box center [254, 196] width 62 height 12
click at [263, 249] on div "In Progress Add Card... 18416 Tilinpäätöksen ja tarkastuksen aikataulusta sopim…" at bounding box center [254, 208] width 68 height 344
click at [326, 154] on div "Rahoitustuottojen ja muiden kertaluontoisten erien laskutus" at bounding box center [323, 152] width 62 height 12
click at [332, 113] on div "Bonusten laskenta ja varaus (kirjanpitäjälle Juhon bonusvaraus)" at bounding box center [323, 115] width 62 height 12
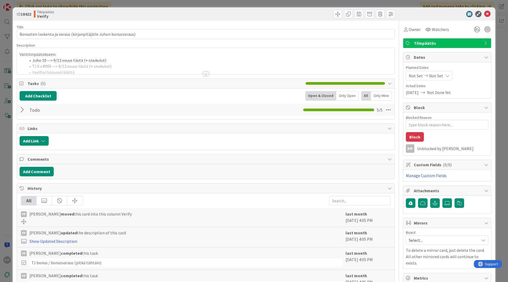
click at [162, 62] on div at bounding box center [205, 67] width 377 height 13
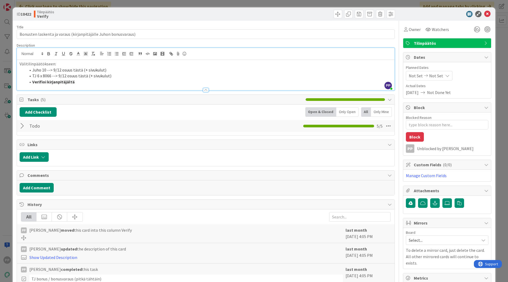
click at [164, 72] on li "Juho 10 --> 9/12 osuus tästä (+ sivukulut)" at bounding box center [209, 70] width 366 height 6
click at [8, 57] on div "ID 18422 Tilinpäätös Verify Title 63 / 128 Bonusten laskenta ja varaus (kirjanp…" at bounding box center [254, 141] width 508 height 282
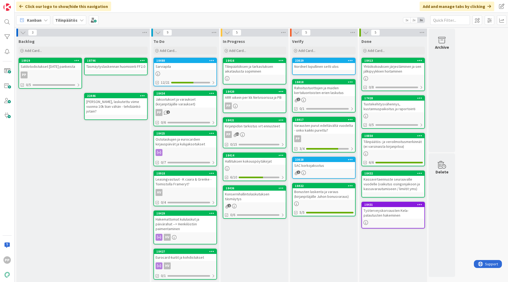
click at [325, 164] on div "SAC korkojaksotus" at bounding box center [323, 165] width 62 height 7
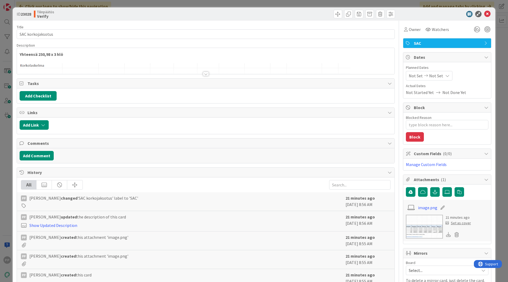
click at [205, 68] on div at bounding box center [205, 67] width 377 height 13
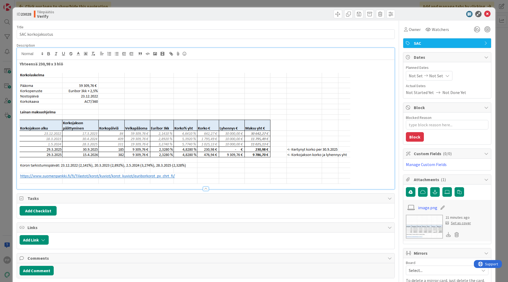
click at [207, 136] on img at bounding box center [185, 128] width 330 height 111
click at [205, 131] on img at bounding box center [185, 128] width 330 height 111
drag, startPoint x: 205, startPoint y: 131, endPoint x: 182, endPoint y: 128, distance: 22.6
click at [182, 128] on img at bounding box center [185, 128] width 330 height 111
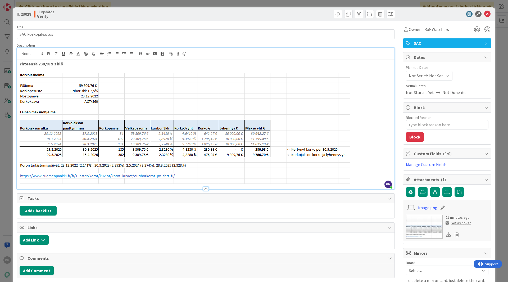
click at [93, 19] on div "ID 23028 Tilinpäätös Verify" at bounding box center [254, 13] width 482 height 13
click at [131, 3] on div "ID 23028 Tilinpäätös Verify Title 17 / 128 SAC korkojaksotus Description PP [PE…" at bounding box center [254, 141] width 508 height 282
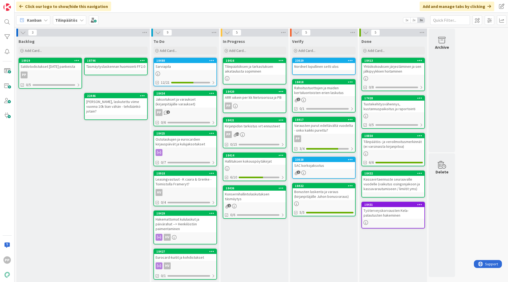
click at [318, 127] on div "Varausten purut edeltävältä vuodelta - onko kaikki purettu?" at bounding box center [323, 128] width 62 height 12
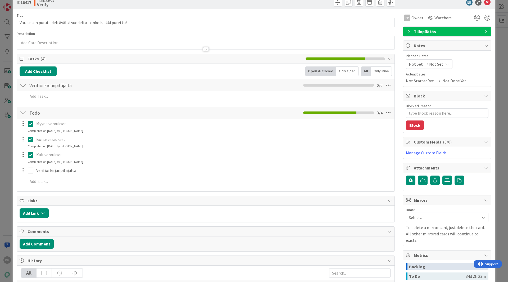
scroll to position [12, 0]
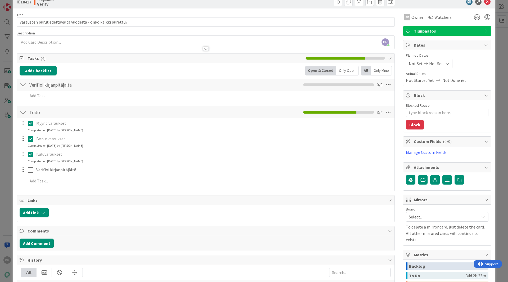
click at [10, 39] on div "ID 18417 Tilinpäätös Verify Title 59 / 128 Varausten purut edeltävältä vuodelta…" at bounding box center [254, 141] width 508 height 282
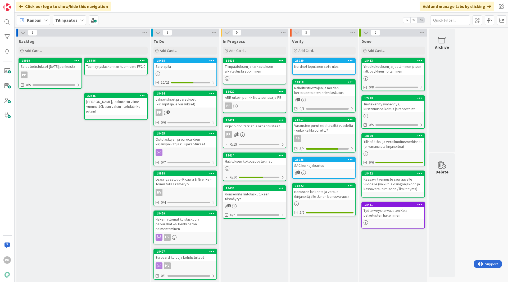
click at [335, 127] on div "Varausten purut edeltävältä vuodelta - onko kaikki purettu?" at bounding box center [323, 128] width 62 height 12
click at [336, 91] on div "Rahoitustuottojen ja muiden kertaluontoisten erien laskutus" at bounding box center [323, 90] width 62 height 12
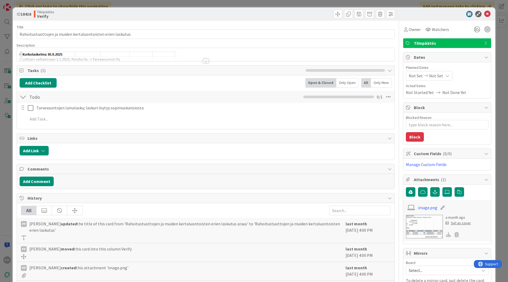
click at [203, 59] on div at bounding box center [206, 61] width 6 height 4
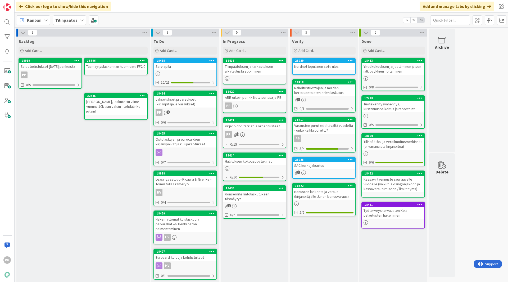
click at [334, 64] on div "Nordnet lopullinen setti ulos" at bounding box center [323, 66] width 62 height 7
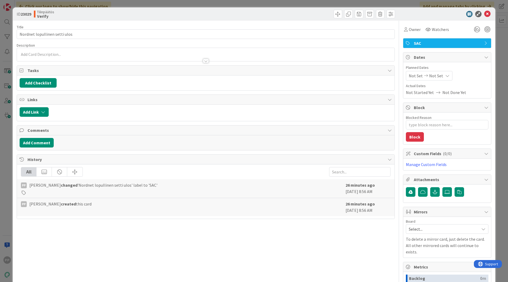
type textarea "x"
click at [484, 14] on icon at bounding box center [487, 14] width 6 height 6
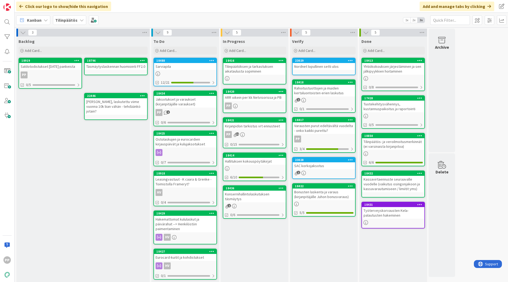
click at [315, 251] on div "Verify Add Card... Template Not Set Title 0 / 128 Label Tilinpäätös Show More..…" at bounding box center [324, 208] width 68 height 344
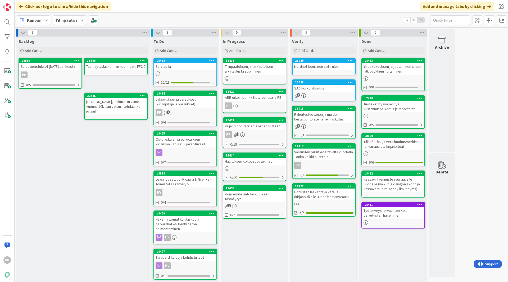
click at [320, 237] on div "Verify Add Card... Template Not Set Title 0 / 128 Label Tilinpäätös Show More..…" at bounding box center [324, 208] width 68 height 344
click at [317, 45] on div "Verify Add Card... Template Not Set Title 0 / 128 Label Tilinpäätös Show More..…" at bounding box center [324, 45] width 68 height 19
click at [317, 43] on div "Verify" at bounding box center [323, 41] width 63 height 5
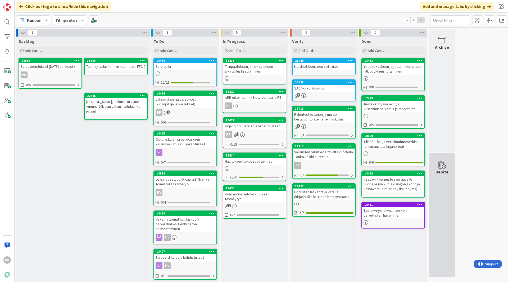
click at [446, 237] on div "Delete" at bounding box center [441, 214] width 26 height 123
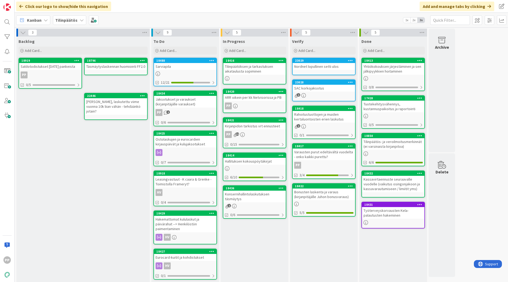
click at [477, 216] on div "3 Backlog Add Card... 18796 Täsmäytyslaskennan huomiointi FF2.0 18919 Saldotodi…" at bounding box center [261, 206] width 491 height 355
